Goal: Task Accomplishment & Management: Complete application form

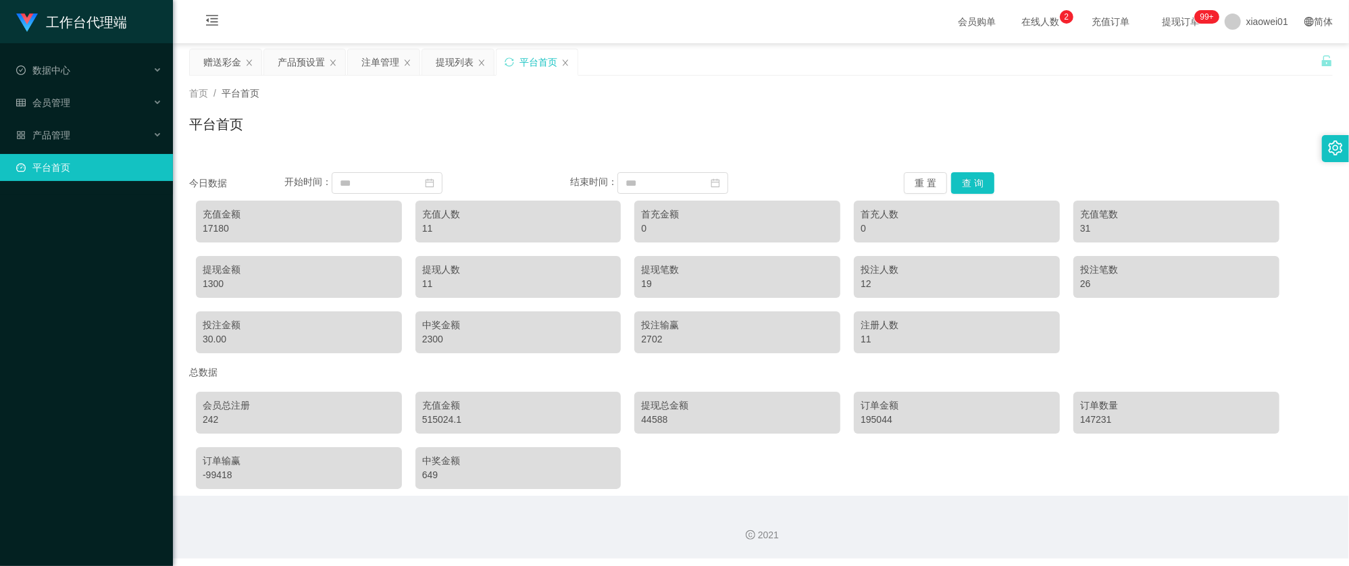
click at [601, 122] on div "平台首页" at bounding box center [761, 129] width 1144 height 31
click at [239, 68] on div "赠送彩金" at bounding box center [222, 62] width 38 height 26
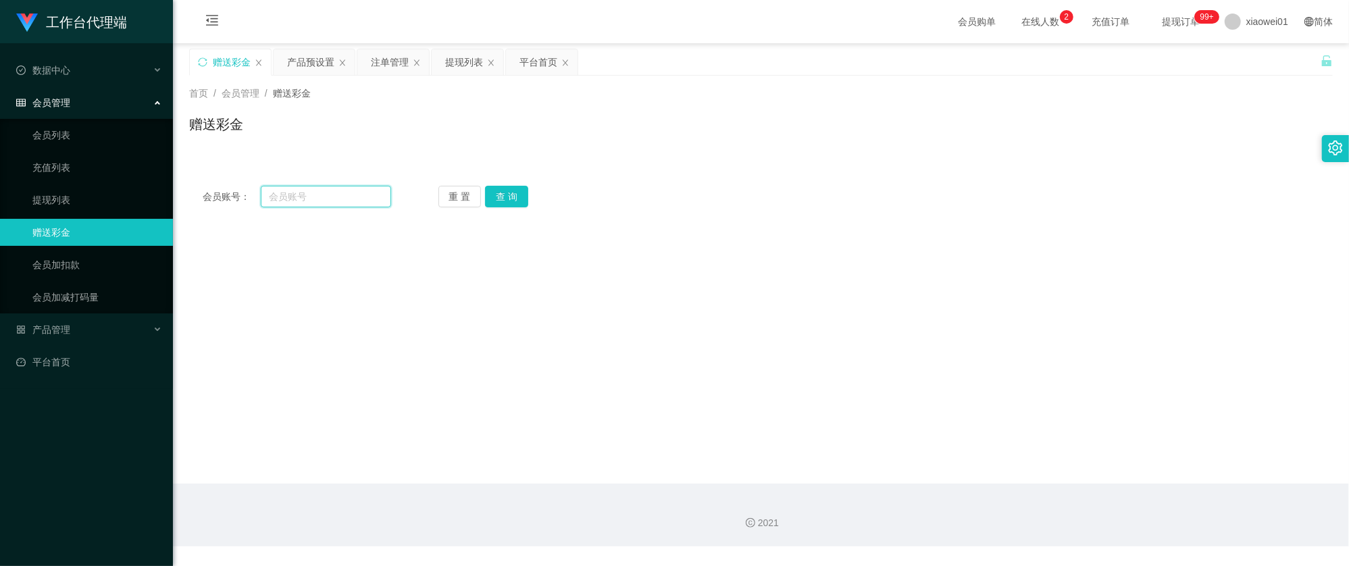
click at [324, 196] on input "text" at bounding box center [326, 197] width 130 height 22
paste input "kean1002"
type input "kean1002"
click at [501, 195] on button "查 询" at bounding box center [506, 197] width 43 height 22
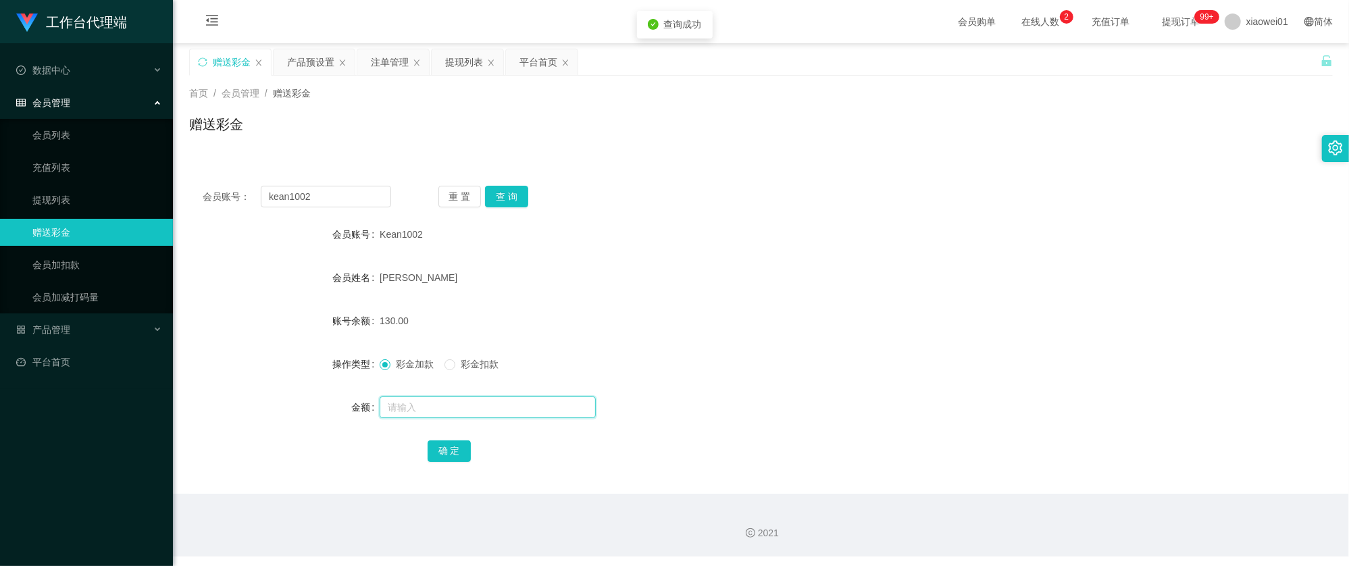
click at [468, 400] on input "text" at bounding box center [488, 408] width 216 height 22
type input "130"
click at [445, 455] on button "确 定" at bounding box center [449, 452] width 43 height 22
click at [470, 368] on span "彩金扣款" at bounding box center [479, 364] width 49 height 11
click at [428, 404] on input "text" at bounding box center [488, 408] width 216 height 22
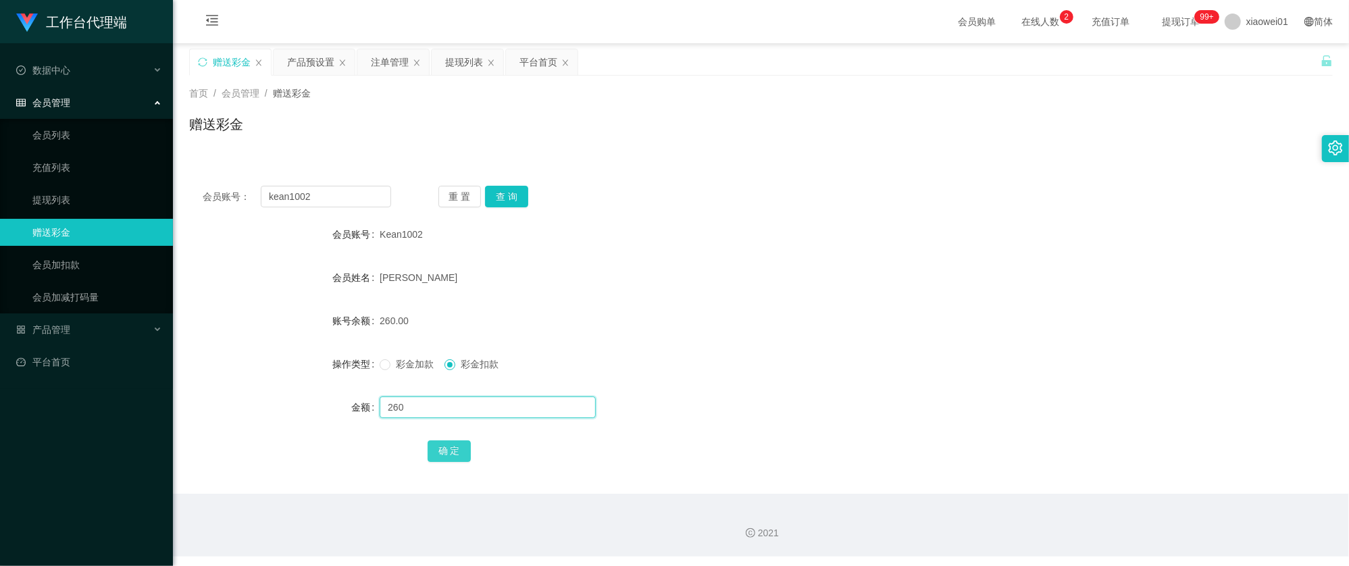
type input "260"
click at [457, 451] on button "确 定" at bounding box center [449, 452] width 43 height 22
click at [779, 280] on div "[PERSON_NAME]" at bounding box center [714, 277] width 668 height 27
